Goal: Check status: Check status

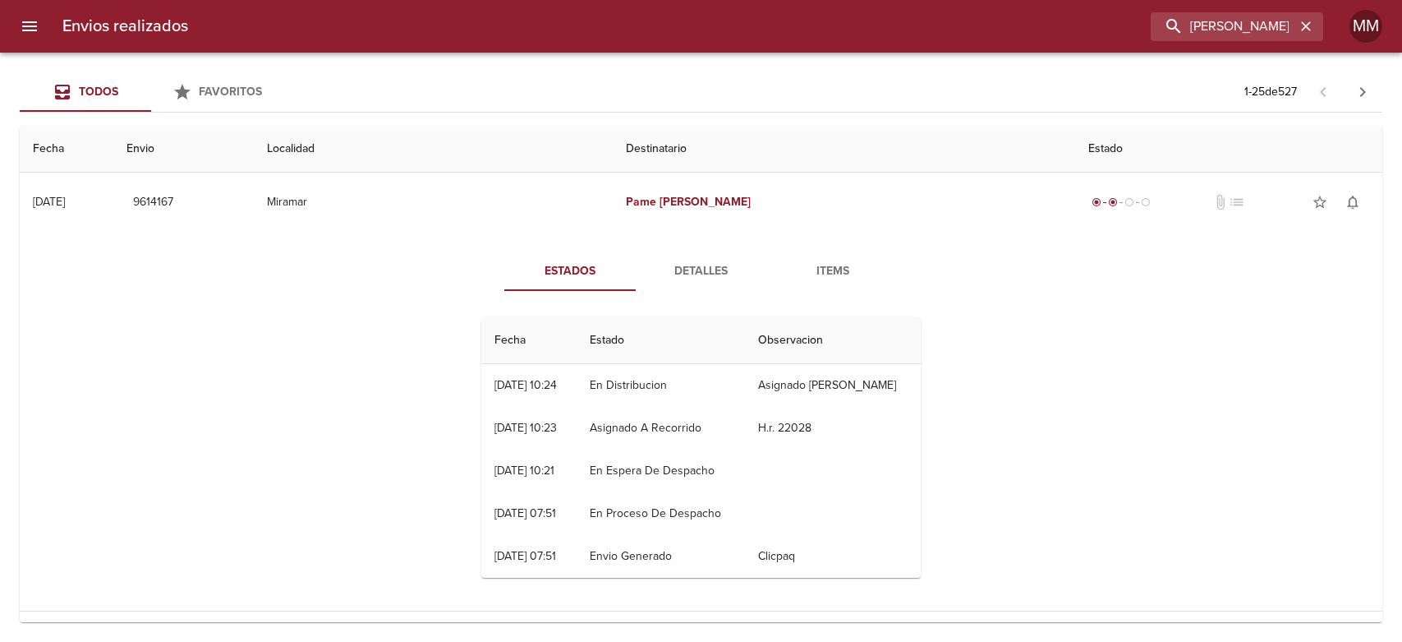
click at [1249, 27] on input "[PERSON_NAME]" at bounding box center [1223, 26] width 145 height 29
click at [1213, 30] on input "[PERSON_NAME]" at bounding box center [1190, 26] width 210 height 29
drag, startPoint x: 1229, startPoint y: 27, endPoint x: 1007, endPoint y: 35, distance: 221.9
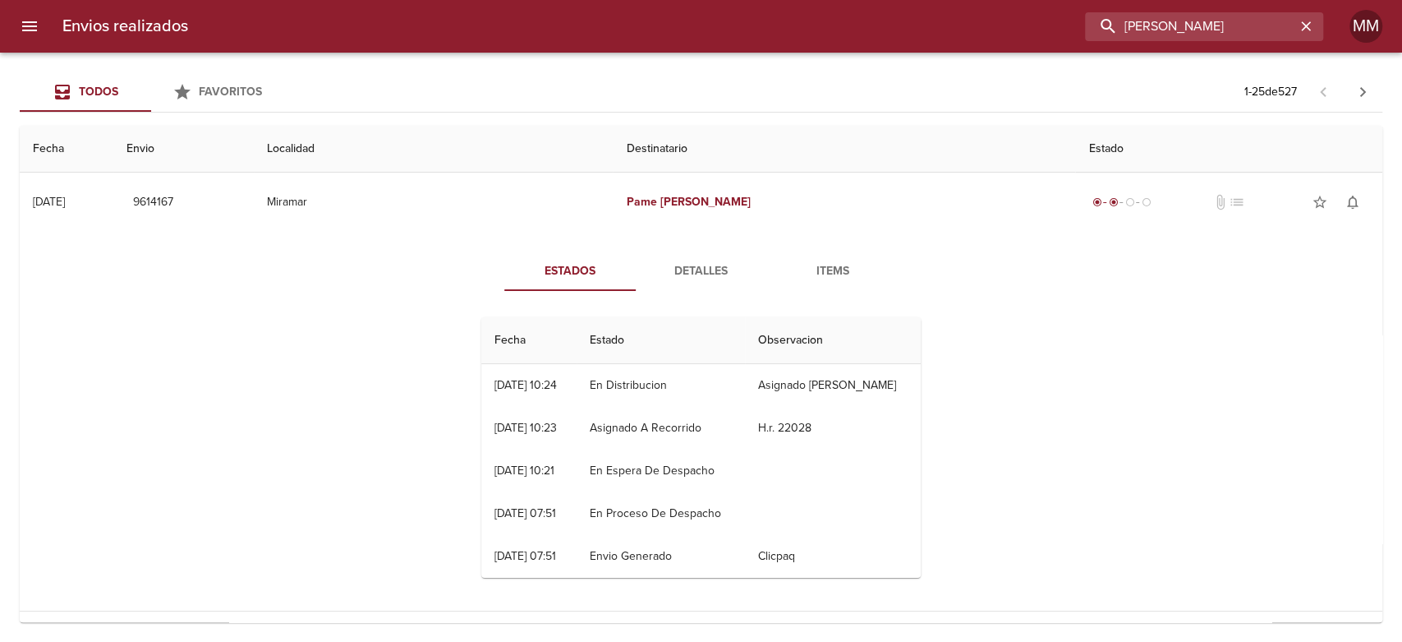
click at [1019, 35] on div "[PERSON_NAME]" at bounding box center [762, 26] width 1122 height 29
paste input "[PERSON_NAME] [PERSON_NAME]"
type input "[PERSON_NAME] [PERSON_NAME]"
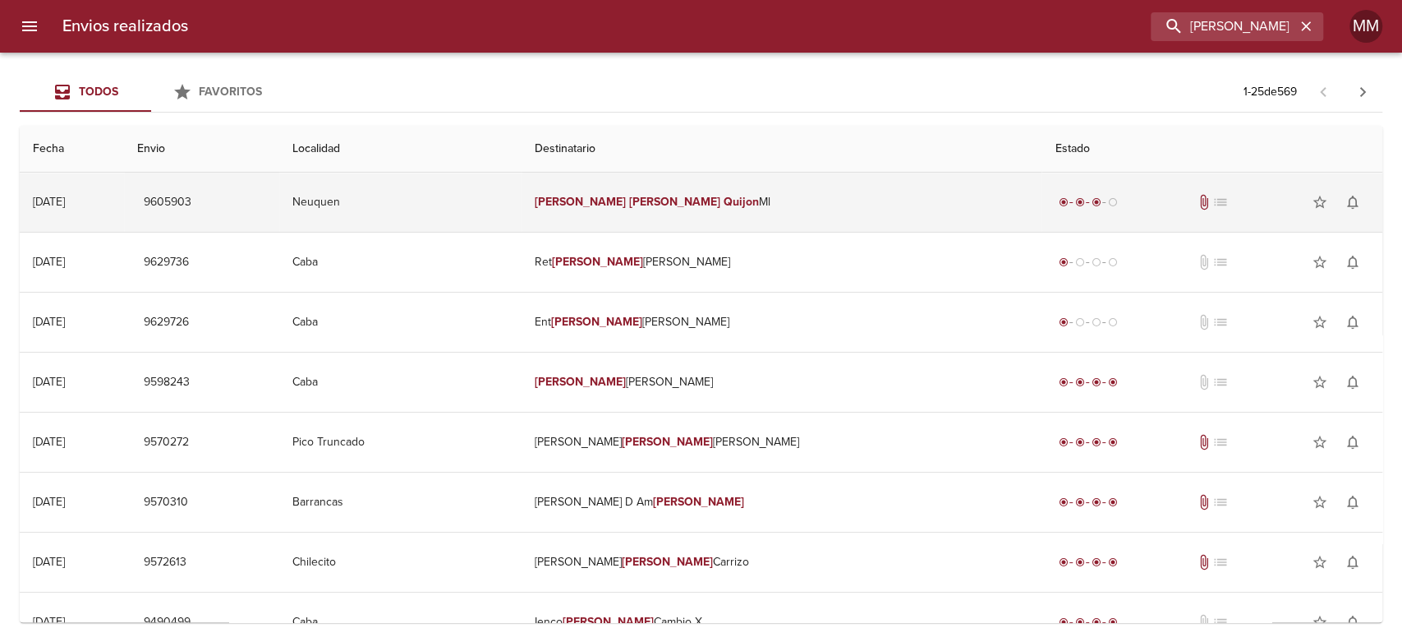
click at [723, 200] on em "Quijon" at bounding box center [740, 202] width 35 height 14
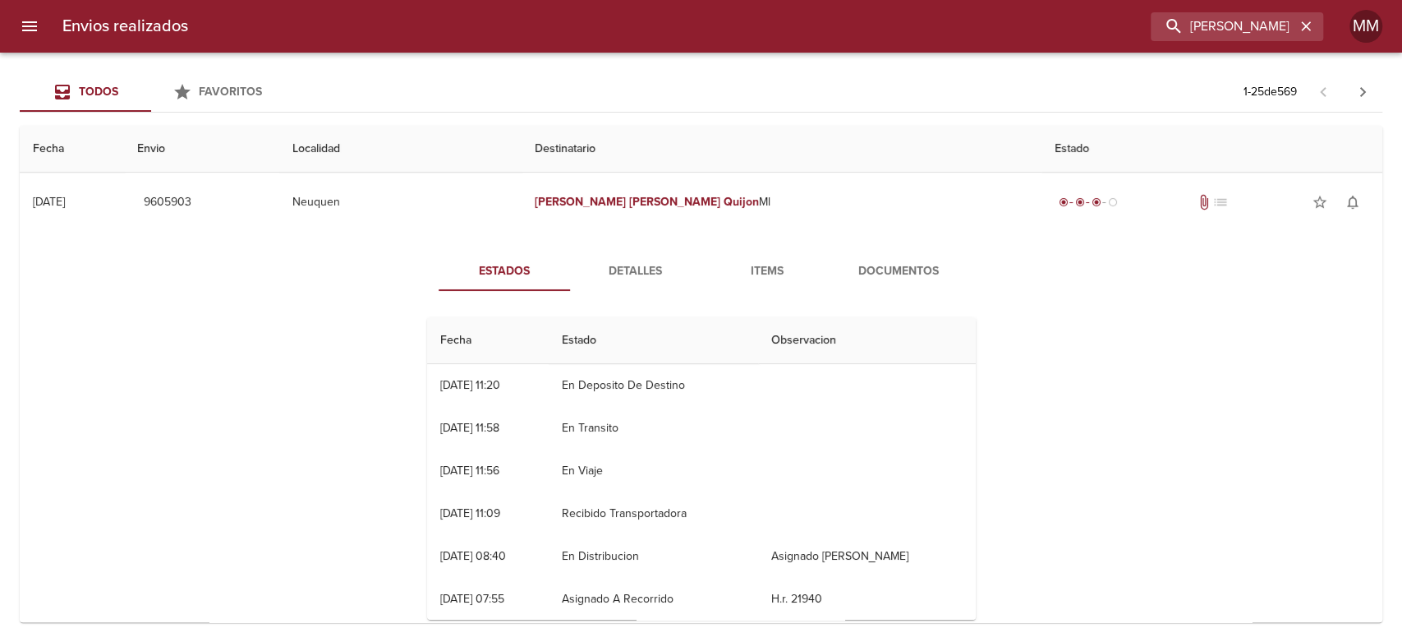
click at [636, 272] on span "Detalles" at bounding box center [636, 271] width 112 height 21
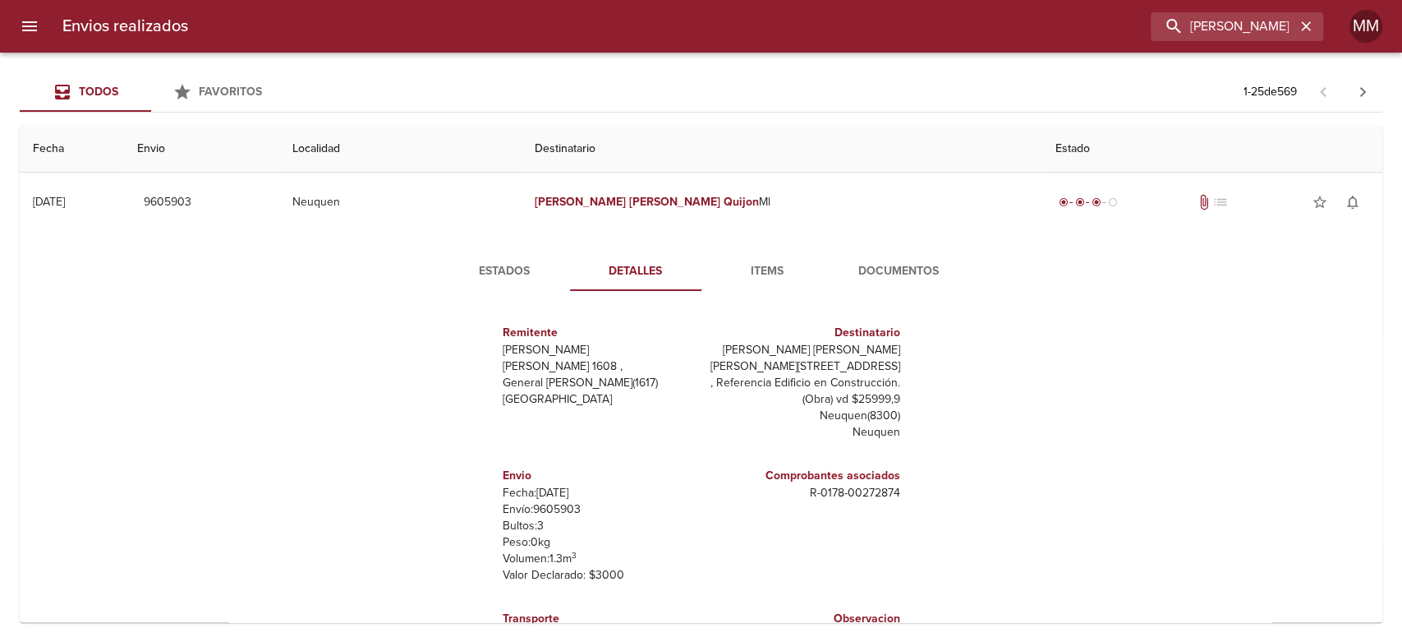
click at [540, 508] on p "Envío: 9605903" at bounding box center [599, 509] width 192 height 16
copy p "9605903"
click at [506, 272] on span "Estados" at bounding box center [505, 271] width 112 height 21
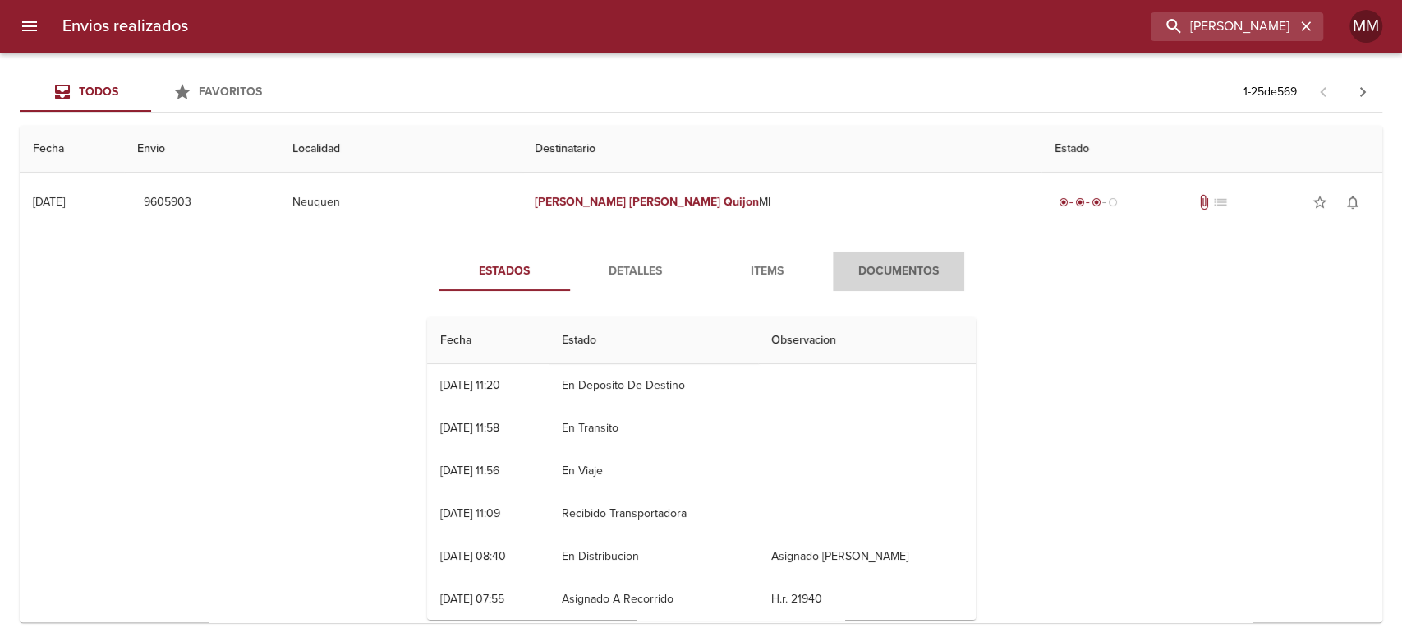
click at [880, 270] on span "Documentos" at bounding box center [899, 271] width 112 height 21
